Goal: Navigation & Orientation: Find specific page/section

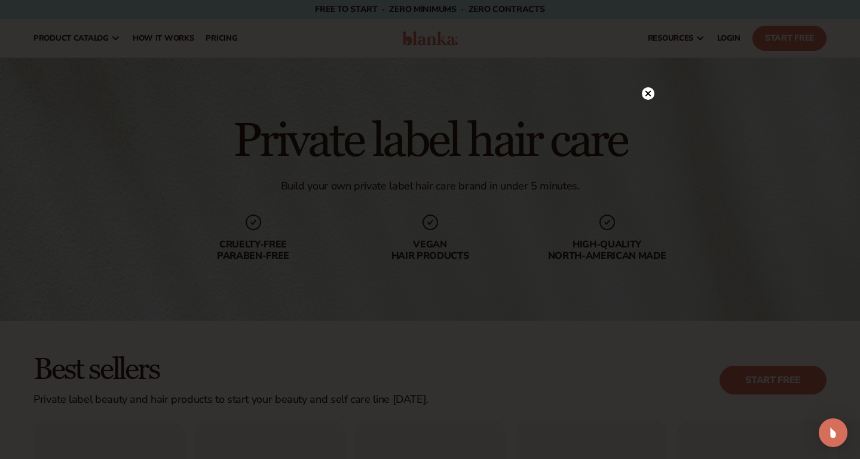
click at [649, 94] on icon at bounding box center [648, 93] width 6 height 6
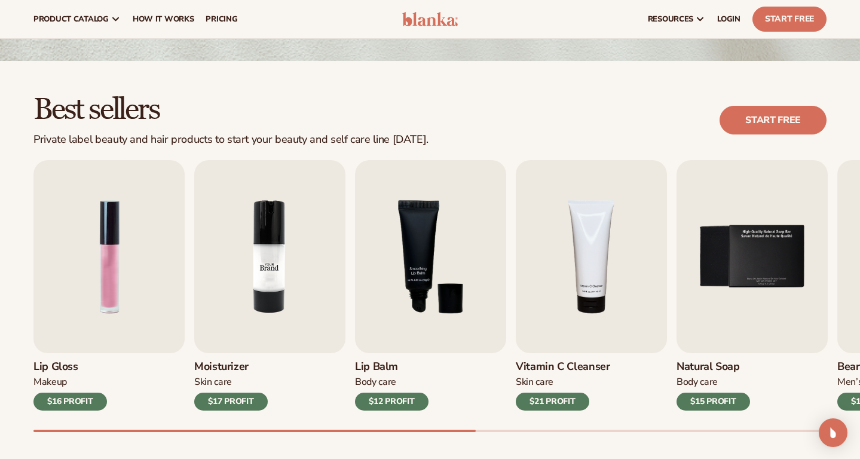
scroll to position [159, 0]
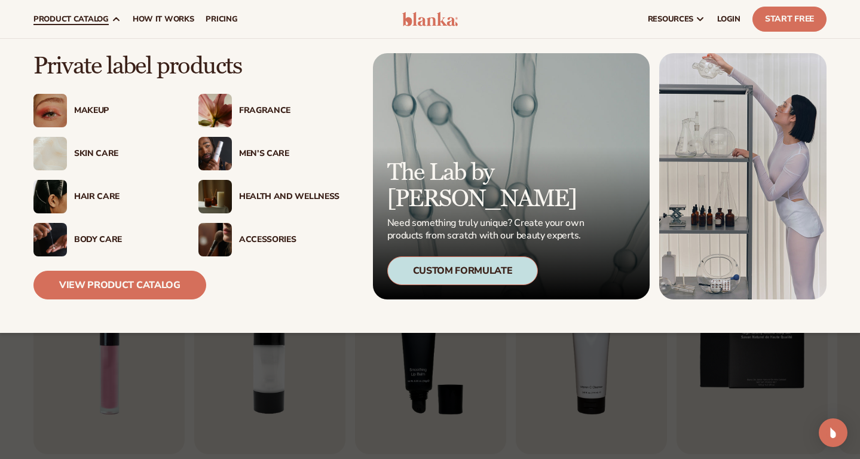
click at [87, 192] on div "Hair Care" at bounding box center [124, 197] width 100 height 10
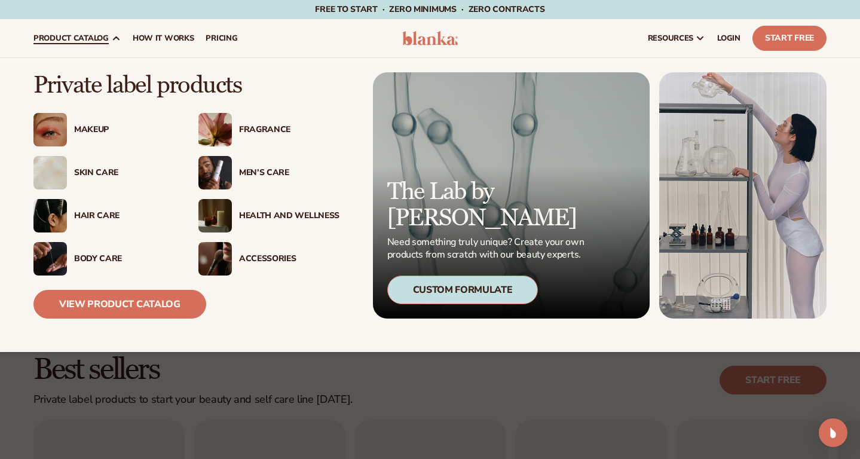
click at [47, 213] on img at bounding box center [49, 215] width 33 height 33
click at [105, 213] on div "Hair Care" at bounding box center [124, 216] width 100 height 10
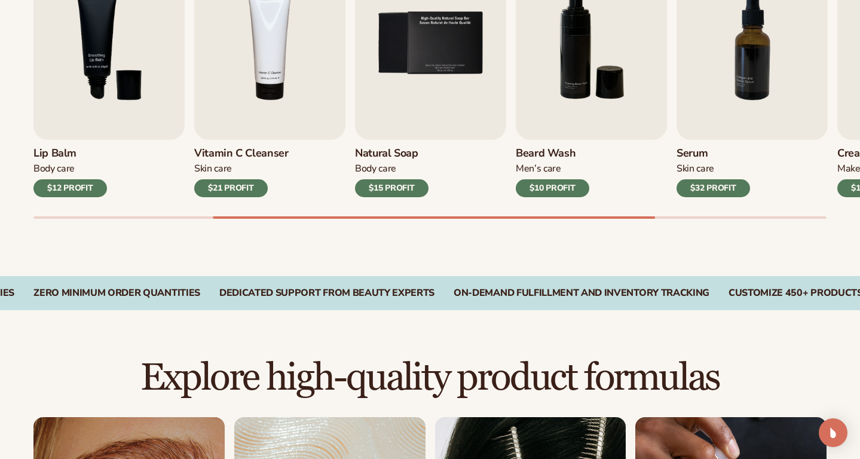
scroll to position [933, 0]
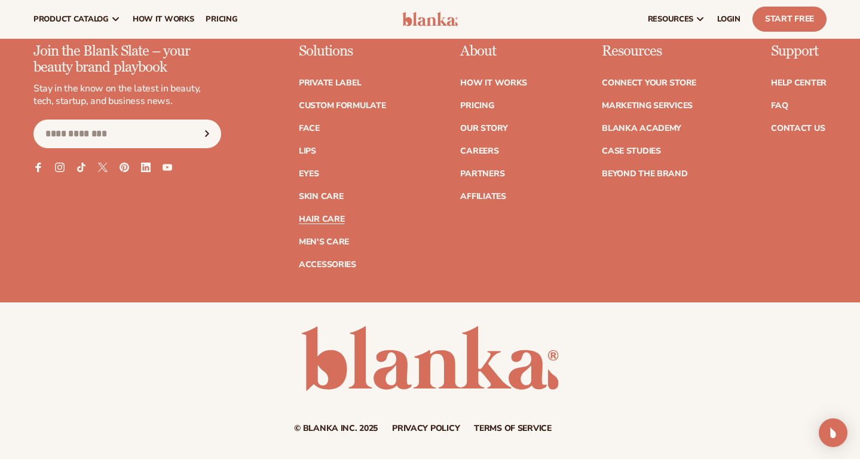
scroll to position [2274, 0]
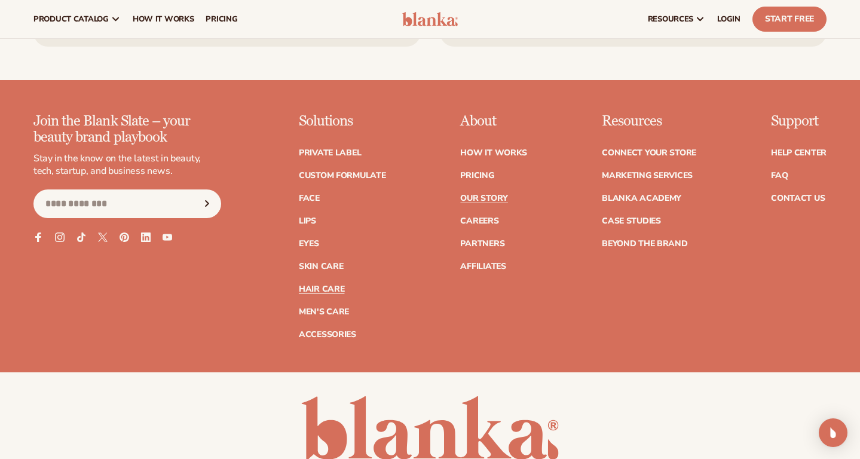
click at [482, 194] on link "Our Story" at bounding box center [483, 198] width 47 height 8
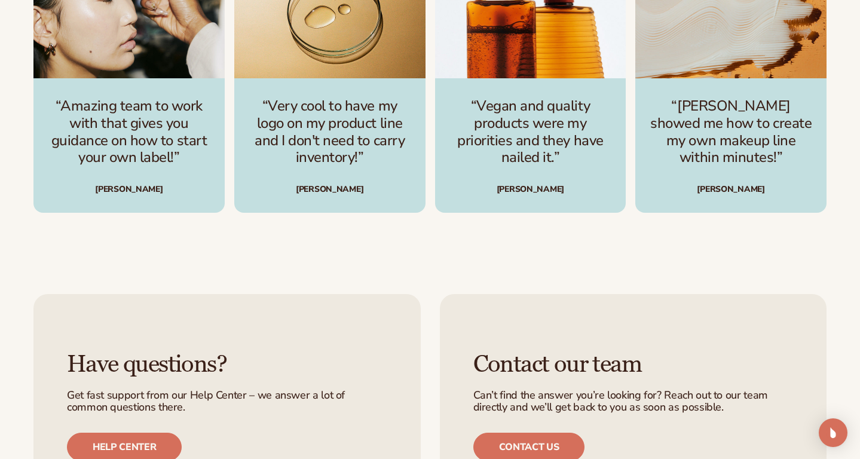
scroll to position [2840, 0]
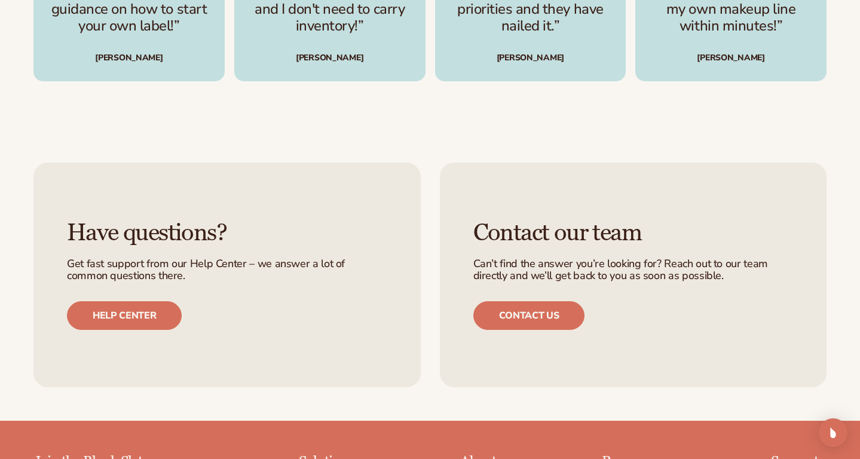
click at [562, 307] on div "Contact our team Can’t find the answer you’re looking for? Reach out to our tea…" at bounding box center [633, 274] width 387 height 225
click at [562, 301] on link "Contact us" at bounding box center [529, 315] width 112 height 29
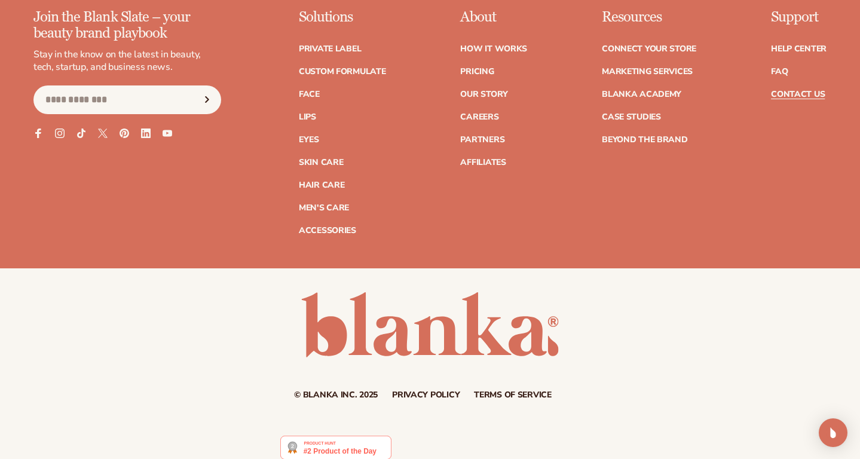
scroll to position [1121, 0]
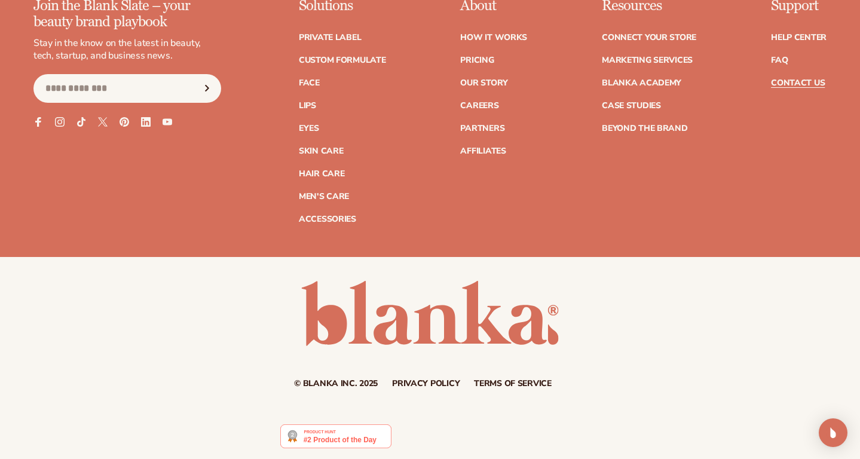
click at [519, 381] on link "Terms of service" at bounding box center [513, 383] width 78 height 8
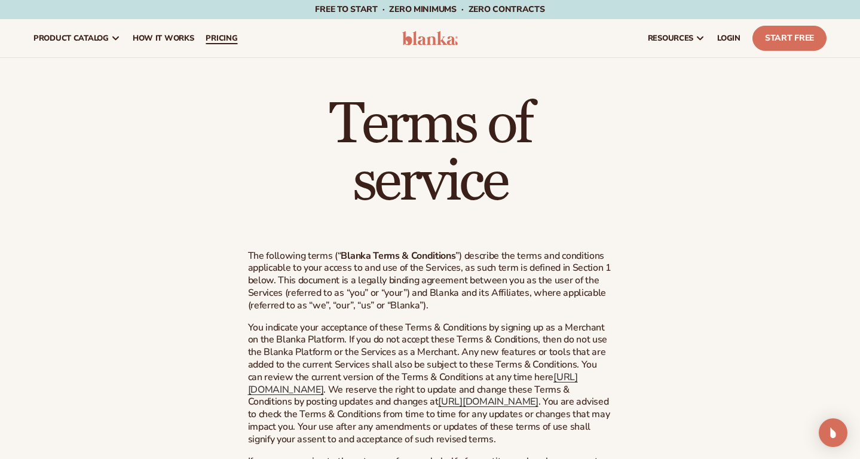
click at [218, 41] on span "pricing" at bounding box center [222, 38] width 32 height 10
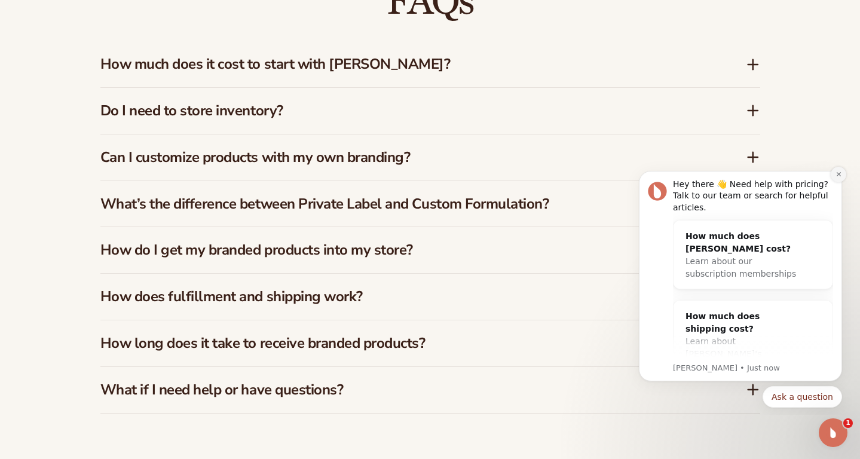
click at [839, 174] on icon "Dismiss notification" at bounding box center [838, 174] width 7 height 7
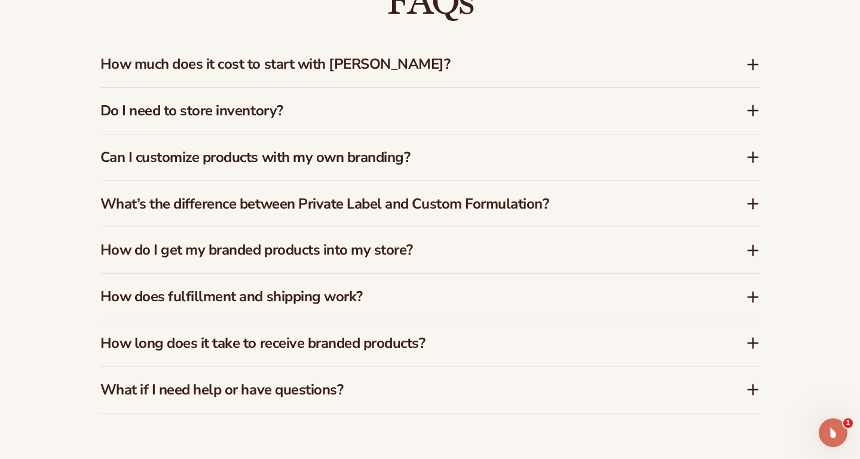
click at [750, 197] on icon at bounding box center [753, 204] width 14 height 14
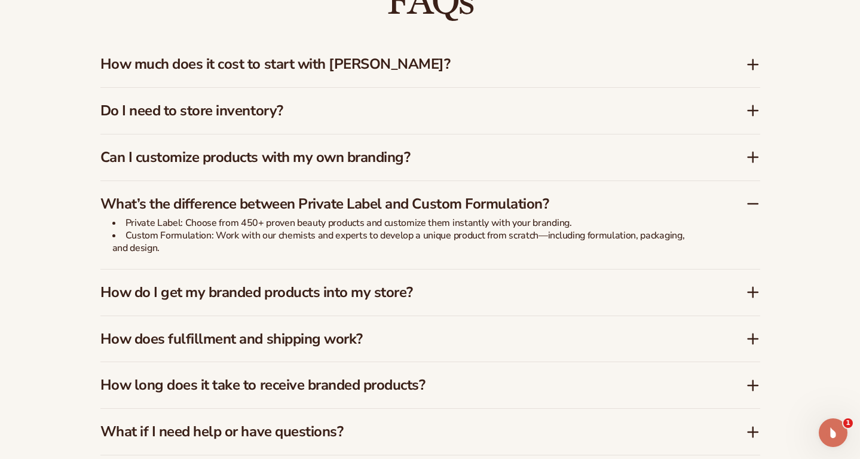
click at [755, 204] on icon at bounding box center [753, 204] width 10 height 0
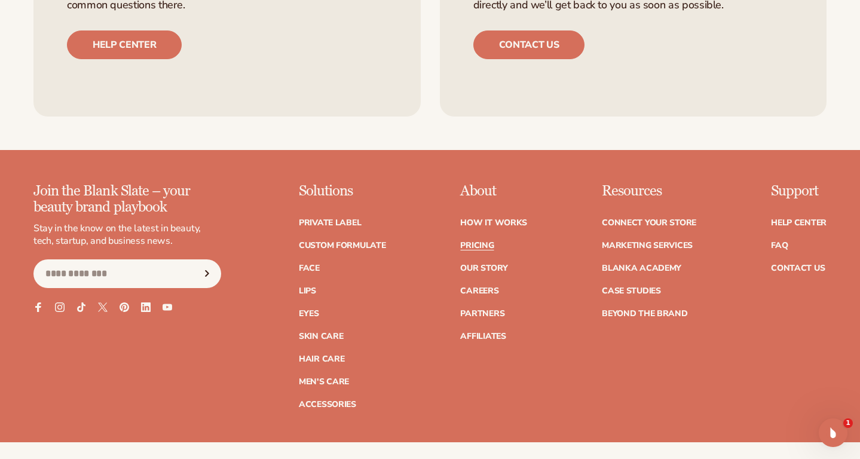
scroll to position [2525, 0]
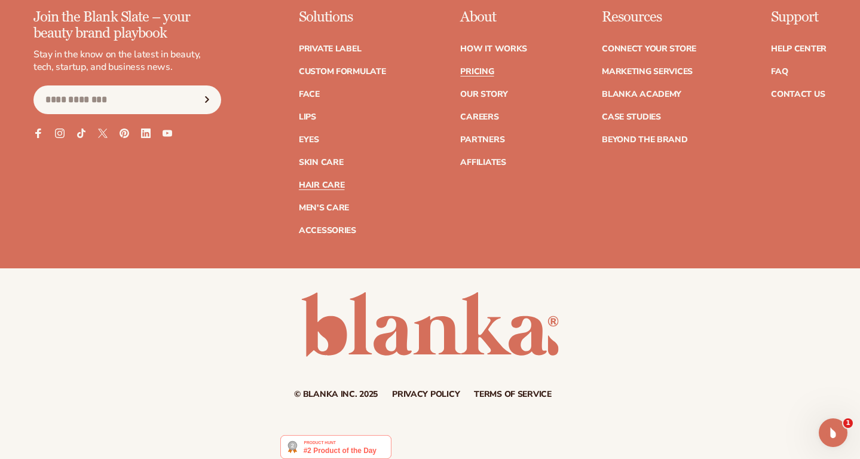
click at [319, 181] on link "Hair Care" at bounding box center [321, 185] width 45 height 8
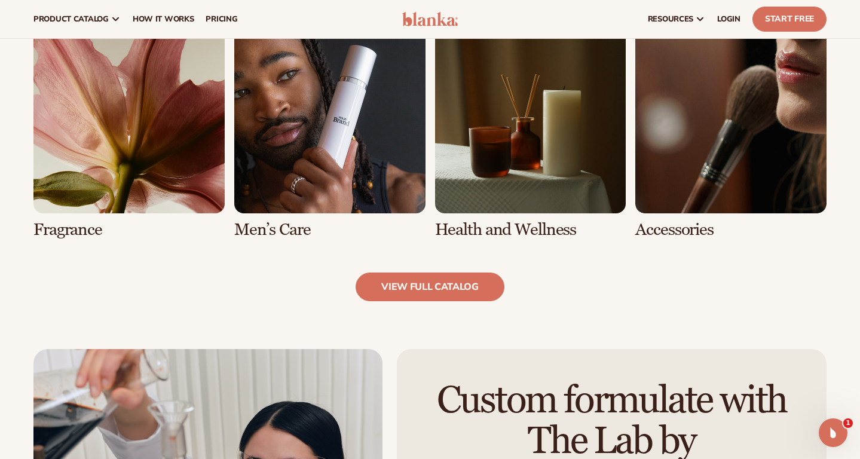
scroll to position [1238, 0]
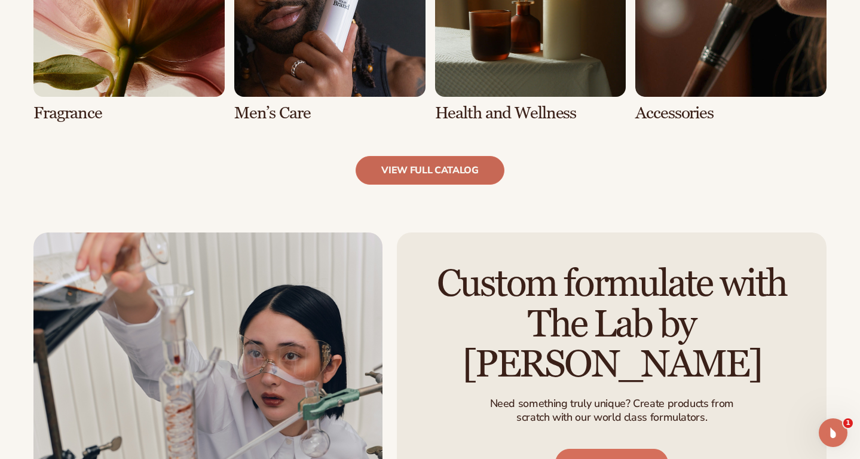
click at [459, 169] on link "view full catalog" at bounding box center [429, 170] width 149 height 29
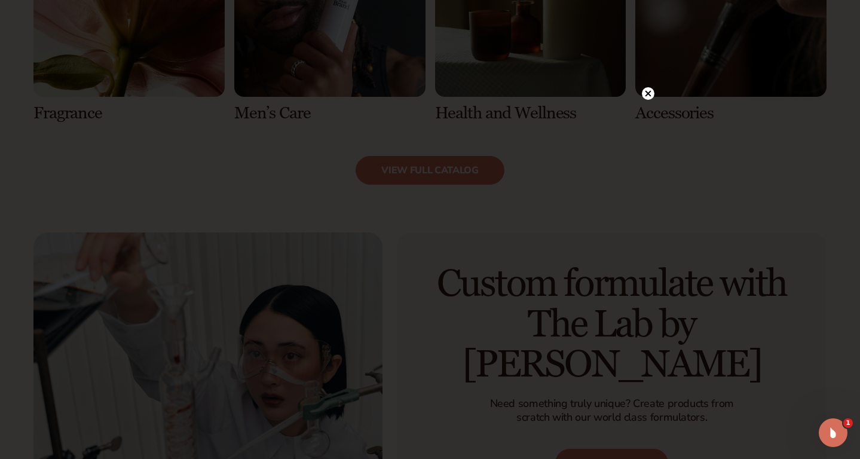
click at [650, 92] on circle at bounding box center [648, 93] width 13 height 13
